Goal: Transaction & Acquisition: Purchase product/service

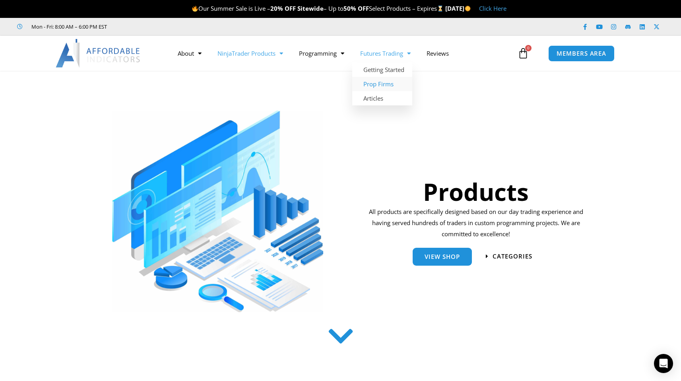
click at [383, 83] on link "Prop Firms" at bounding box center [382, 84] width 60 height 14
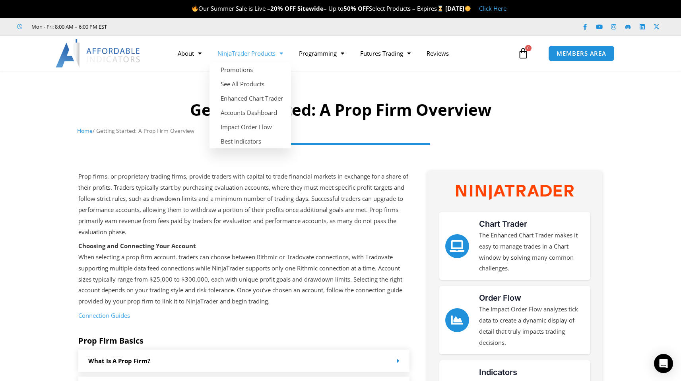
click at [239, 45] on link "NinjaTrader Products" at bounding box center [249, 53] width 81 height 18
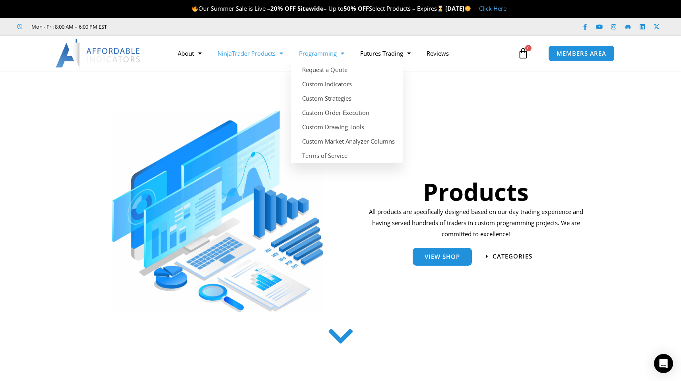
click at [486, 125] on div "Products All products are specifically designed based on our day trading experi…" at bounding box center [476, 205] width 228 height 213
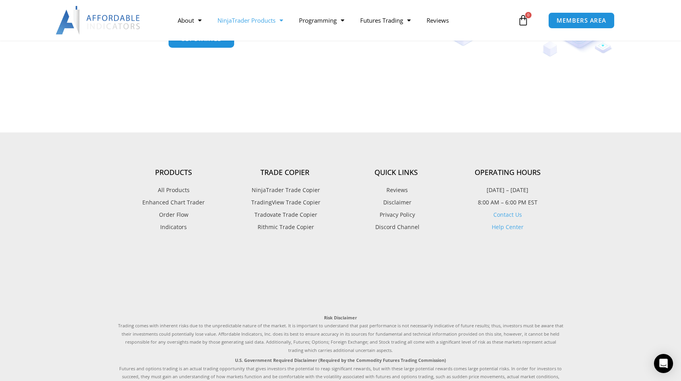
scroll to position [966, 0]
click at [293, 183] on span "NinjaTrader Trade Copier" at bounding box center [285, 188] width 70 height 10
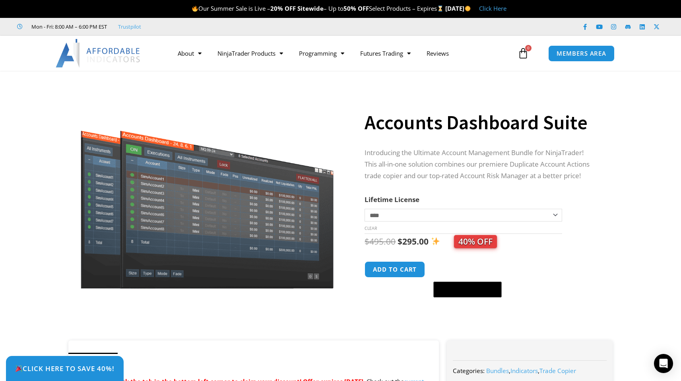
click at [658, 122] on section "**********" at bounding box center [340, 209] width 681 height 261
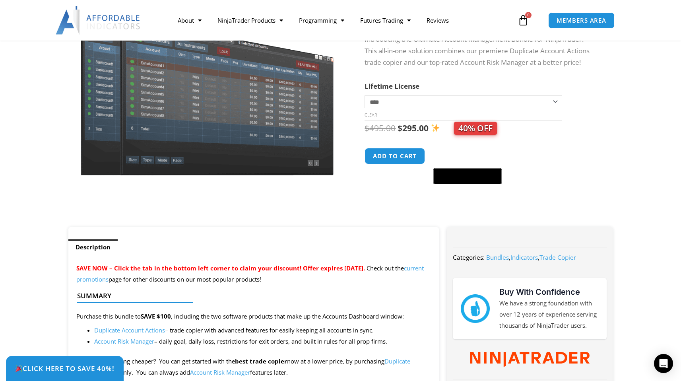
scroll to position [118, 0]
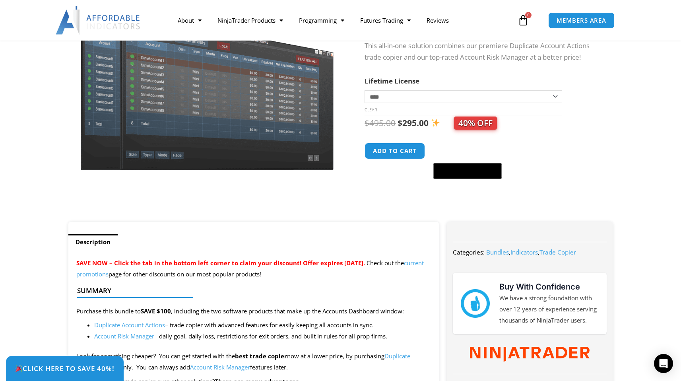
click at [612, 92] on div "**********" at bounding box center [490, 90] width 252 height 261
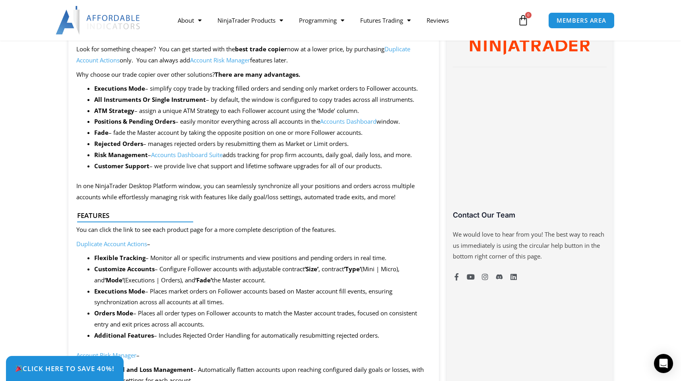
scroll to position [441, 0]
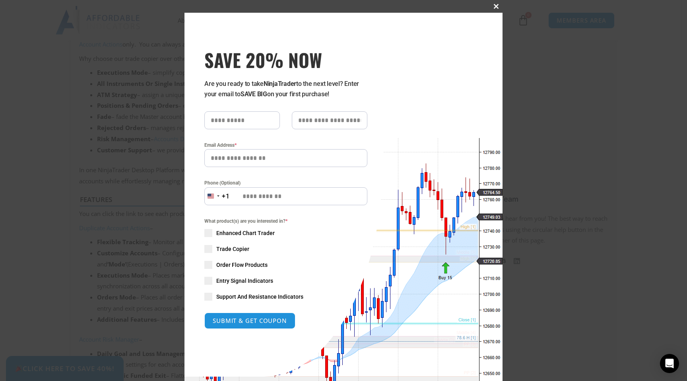
click at [494, 6] on span at bounding box center [496, 6] width 13 height 5
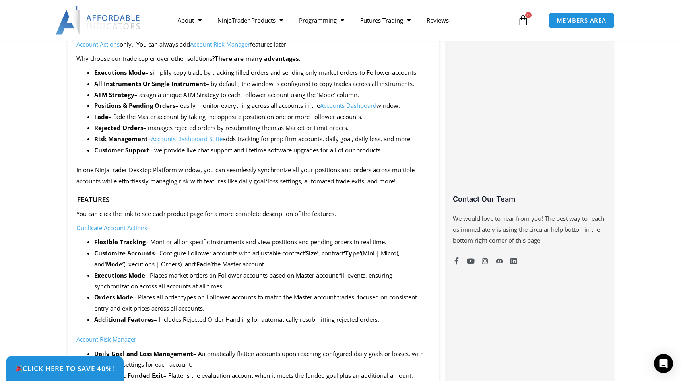
click at [343, 216] on div at bounding box center [250, 212] width 347 height 19
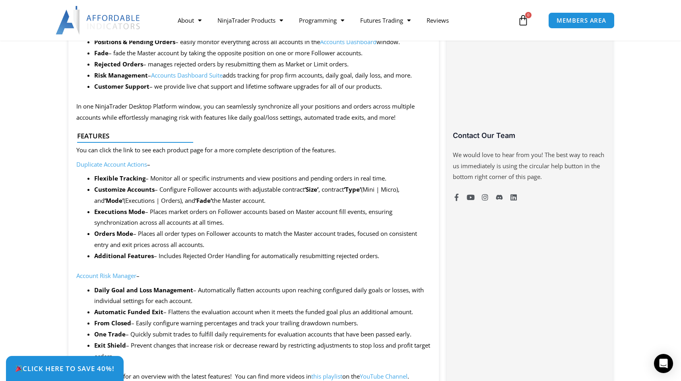
scroll to position [521, 0]
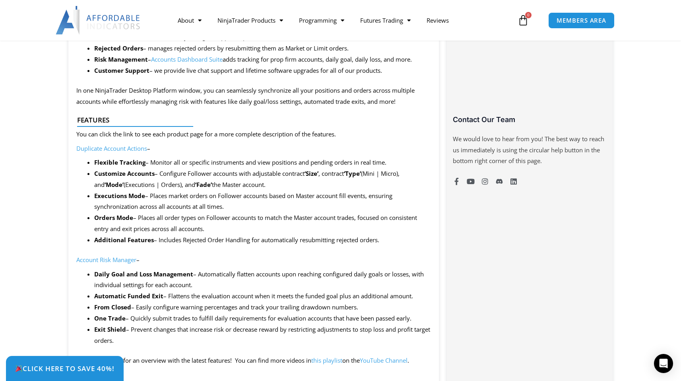
click at [353, 236] on li "Additional Features – Includes Rejected Order Handling for automatically resubm…" at bounding box center [262, 239] width 337 height 11
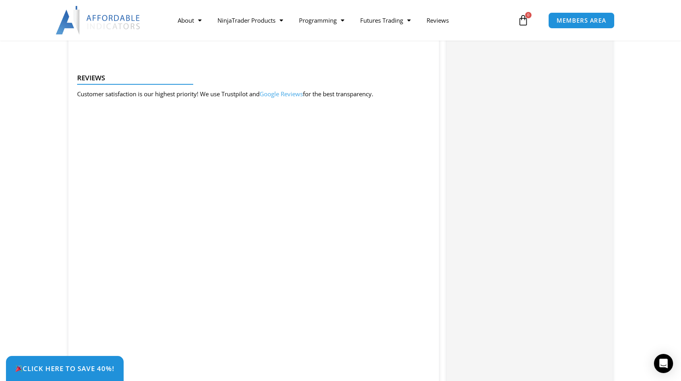
scroll to position [1029, 0]
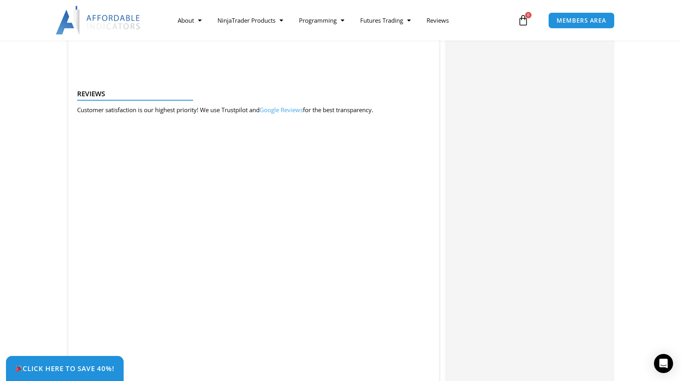
click at [474, 198] on div "Categories: Bundles , Indicators , Trade Copier Buy With Confidence We have a s…" at bounding box center [529, 13] width 165 height 1404
click at [439, 132] on div "SAVE NOW – Click the tab in the bottom left corner to claim your discount! Offe…" at bounding box center [253, 5] width 371 height 1333
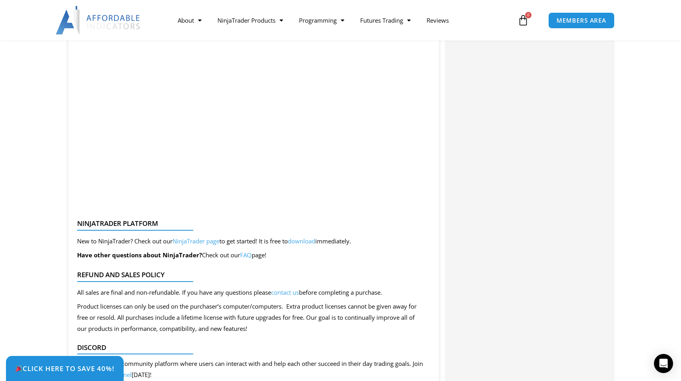
scroll to position [1250, 0]
